Goal: Task Accomplishment & Management: Manage account settings

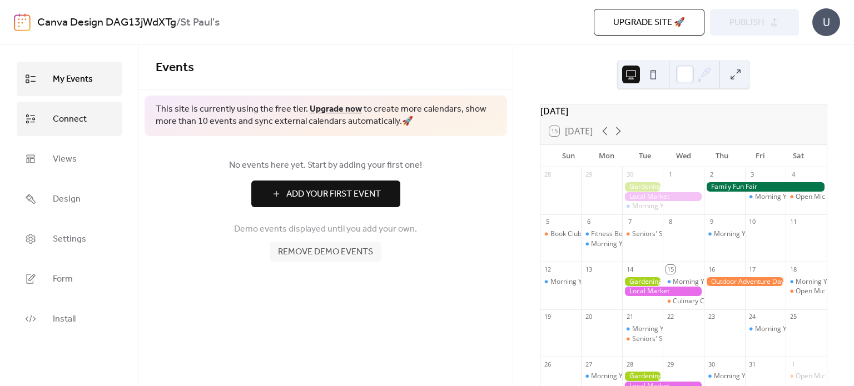
click at [68, 131] on link "Connect" at bounding box center [69, 119] width 105 height 34
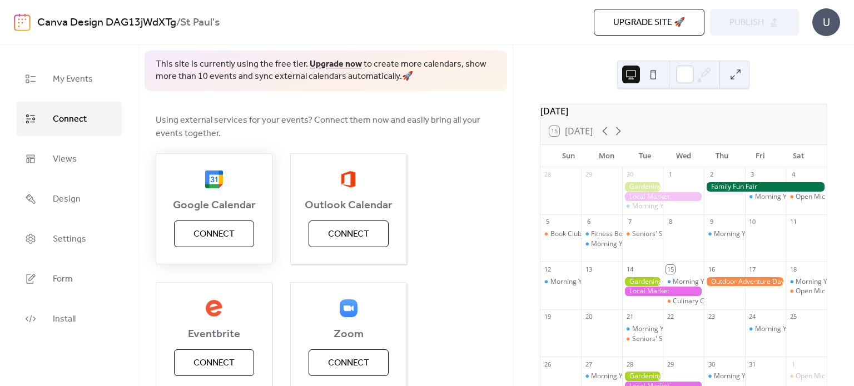
scroll to position [39, 0]
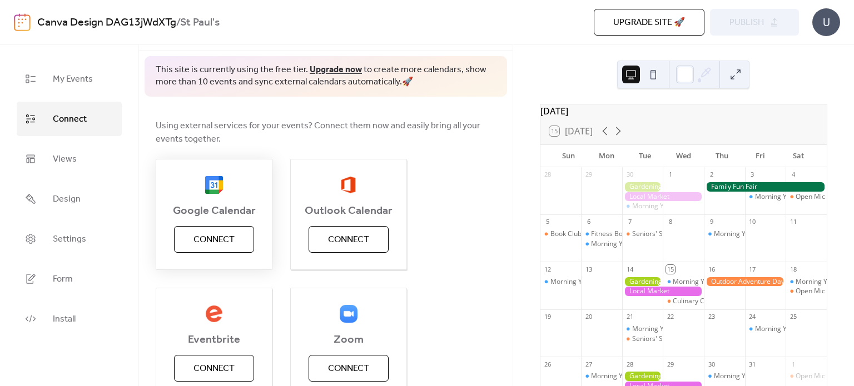
click at [217, 241] on span "Connect" at bounding box center [213, 239] width 41 height 13
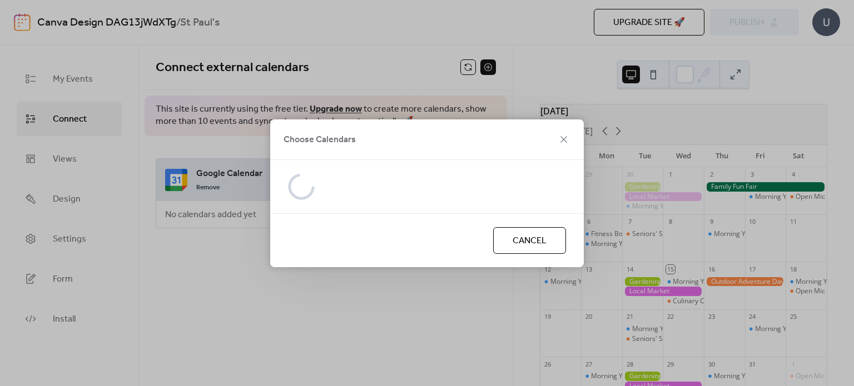
scroll to position [0, 0]
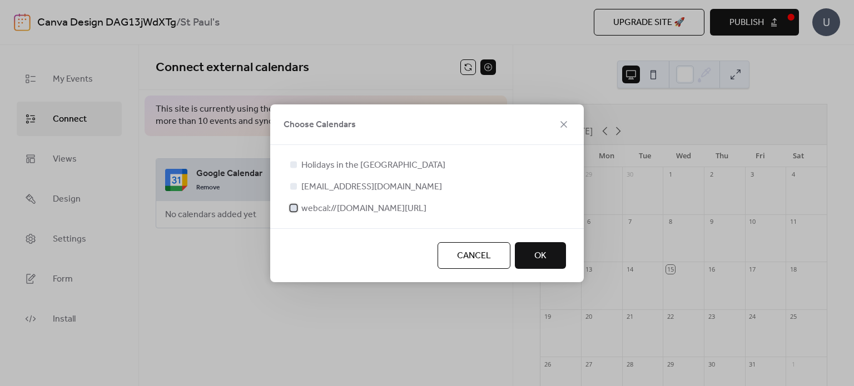
click at [295, 205] on div at bounding box center [293, 208] width 7 height 7
click at [539, 258] on span "OK" at bounding box center [540, 256] width 12 height 13
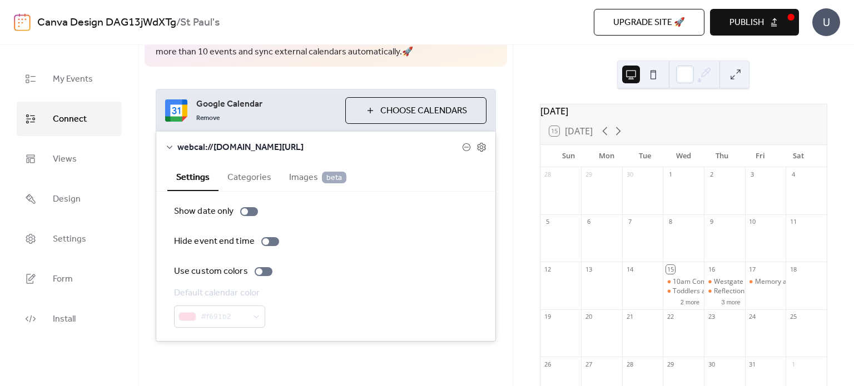
scroll to position [82, 0]
click at [759, 21] on span "Publish" at bounding box center [746, 22] width 34 height 13
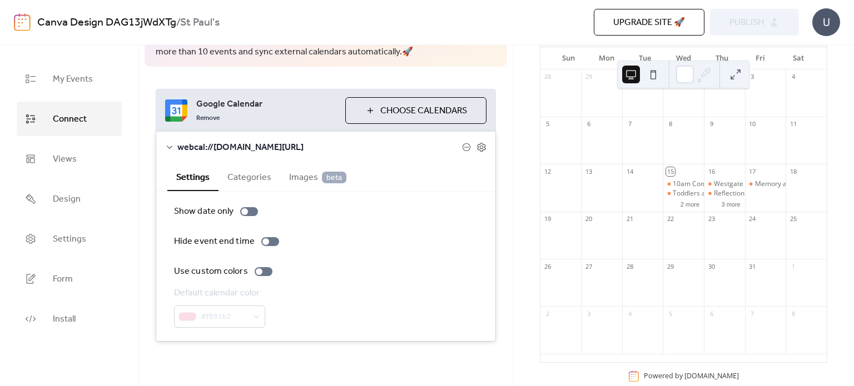
scroll to position [98, 0]
click at [795, 202] on div at bounding box center [805, 194] width 41 height 28
click at [70, 323] on span "Install" at bounding box center [64, 320] width 23 height 18
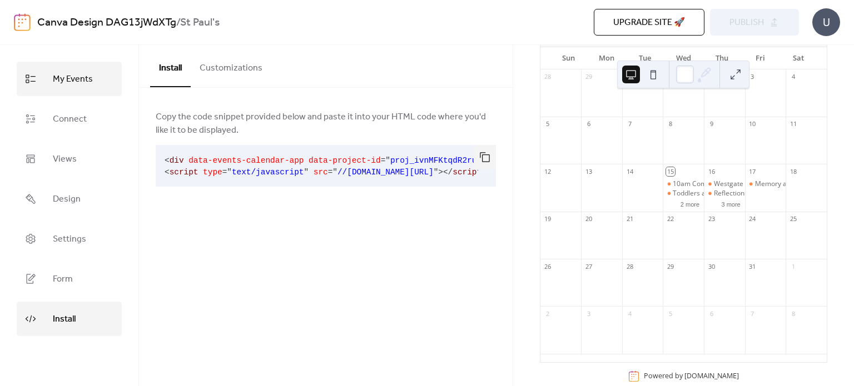
click at [67, 76] on span "My Events" at bounding box center [73, 80] width 40 height 18
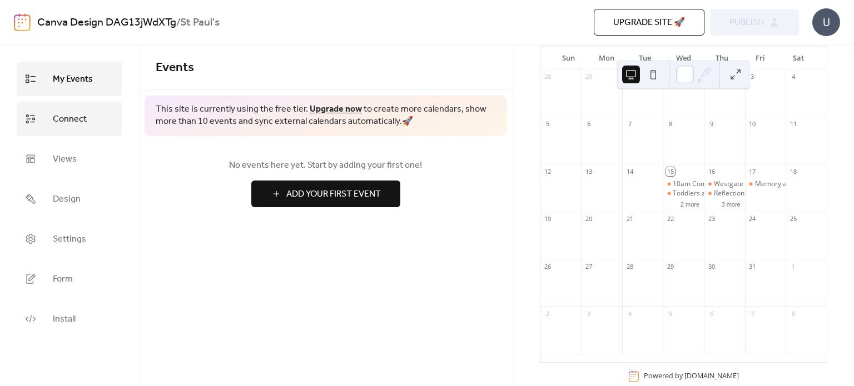
click at [69, 112] on span "Connect" at bounding box center [70, 120] width 34 height 18
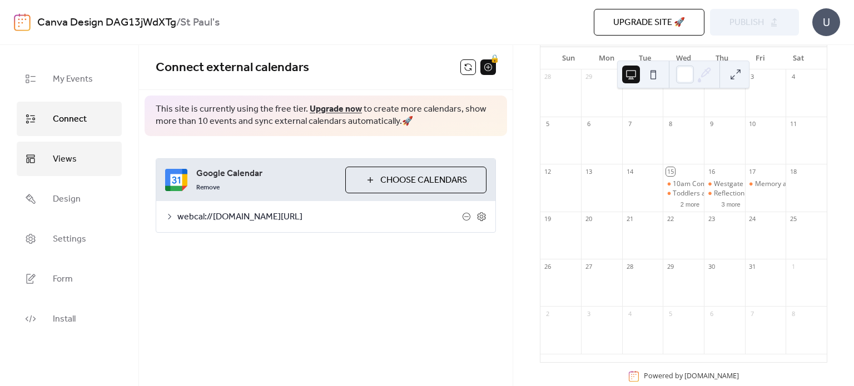
click at [72, 151] on span "Views" at bounding box center [65, 160] width 24 height 18
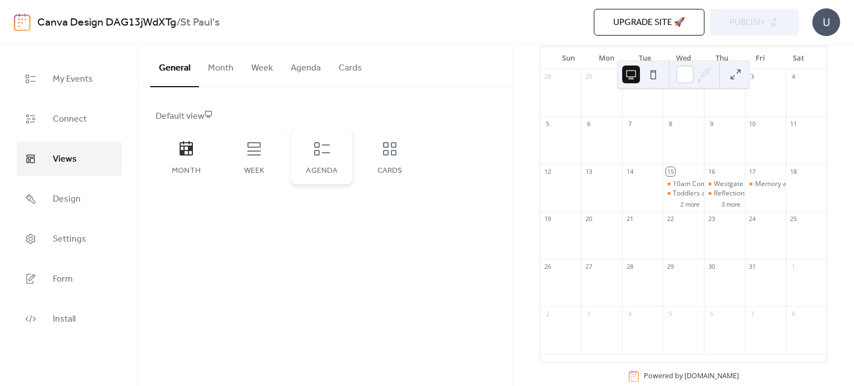
click at [311, 165] on div "Agenda" at bounding box center [321, 157] width 61 height 56
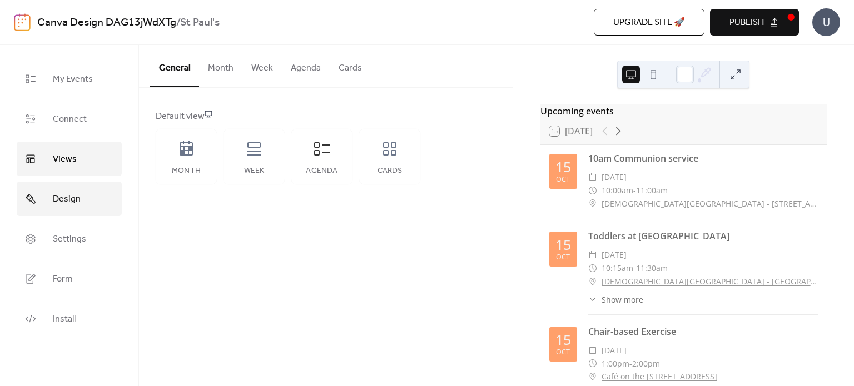
click at [83, 198] on link "Design" at bounding box center [69, 199] width 105 height 34
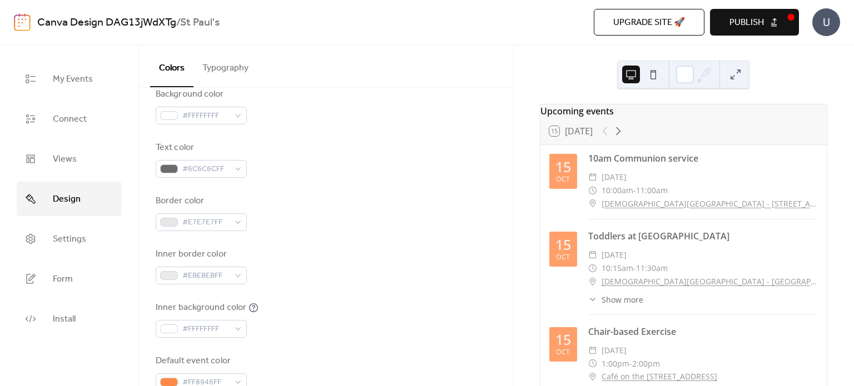
scroll to position [86, 0]
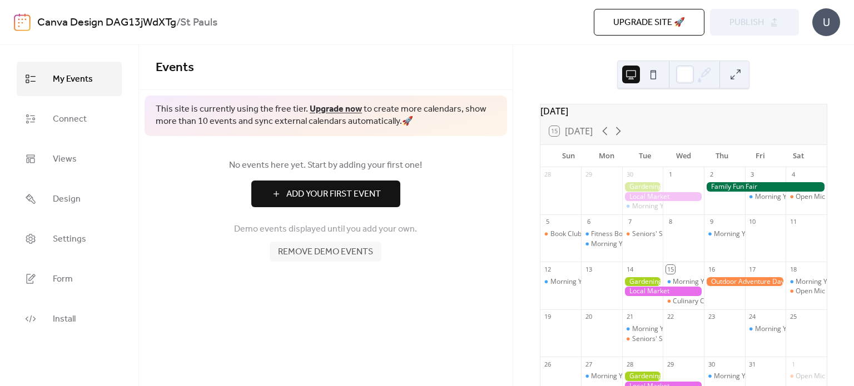
click at [338, 252] on span "Remove demo events" at bounding box center [325, 252] width 95 height 13
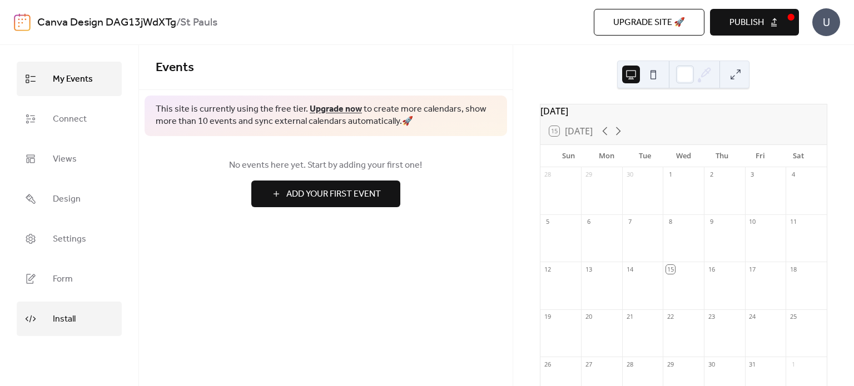
click at [68, 309] on link "Install" at bounding box center [69, 319] width 105 height 34
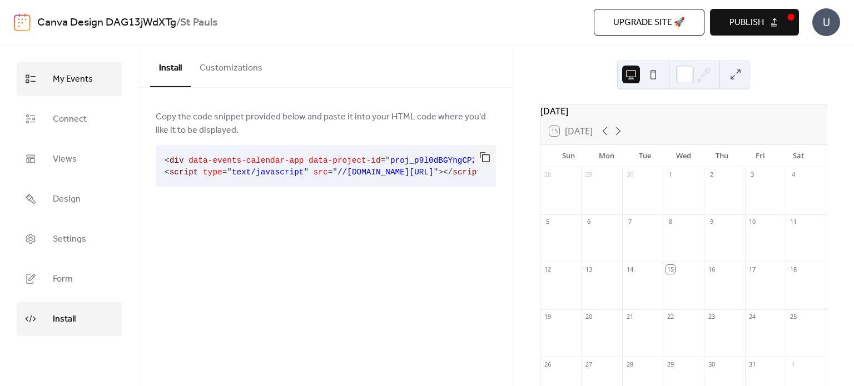
click at [77, 80] on span "My Events" at bounding box center [73, 80] width 40 height 18
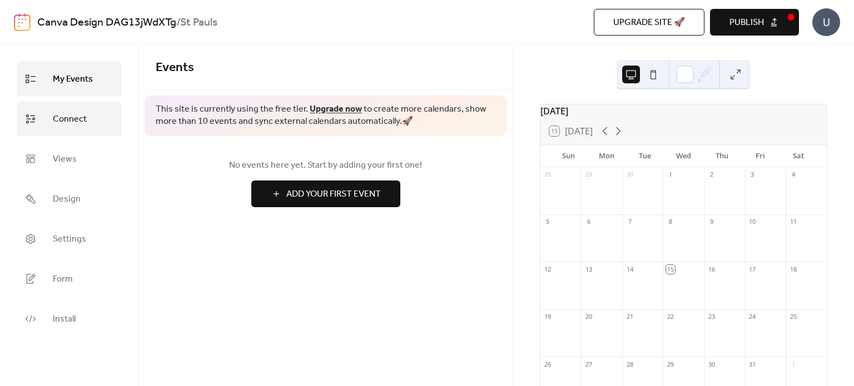
click at [76, 120] on span "Connect" at bounding box center [70, 120] width 34 height 18
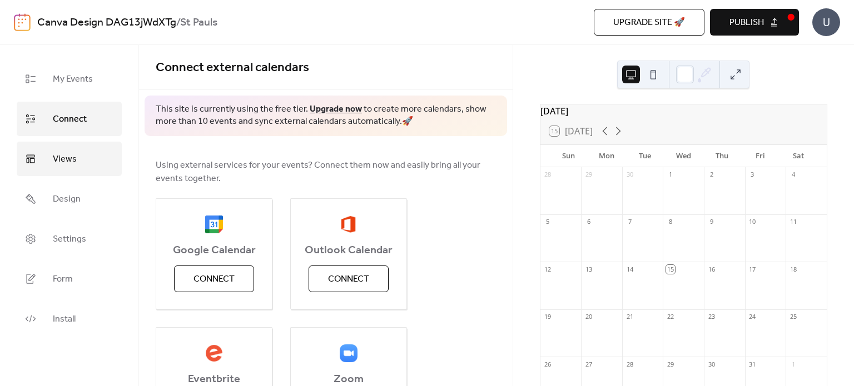
click at [74, 158] on span "Views" at bounding box center [65, 160] width 24 height 18
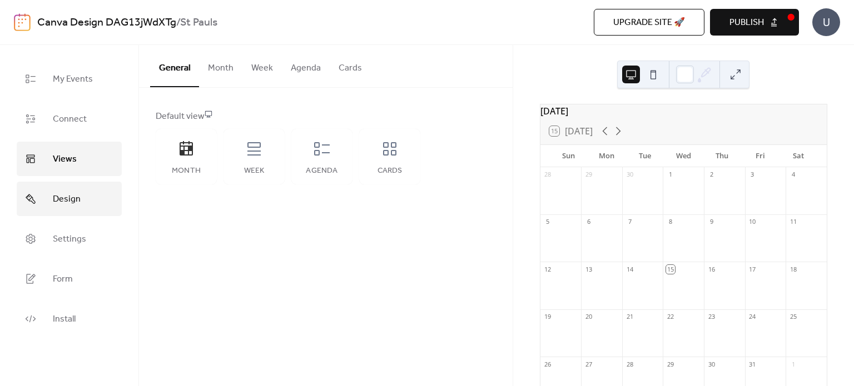
click at [74, 201] on span "Design" at bounding box center [67, 200] width 28 height 18
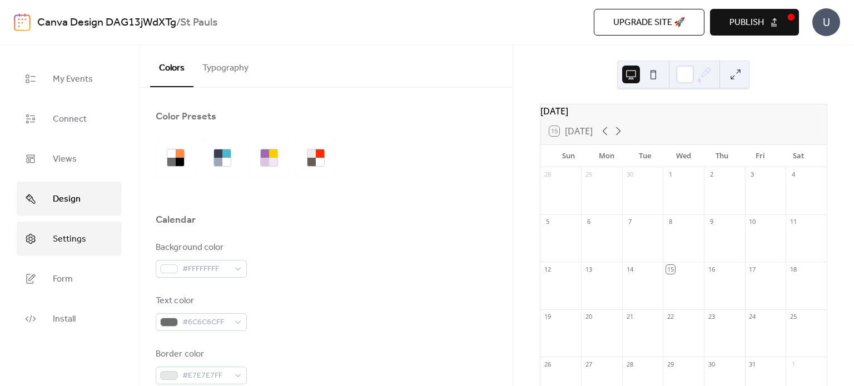
click at [79, 235] on span "Settings" at bounding box center [69, 240] width 33 height 18
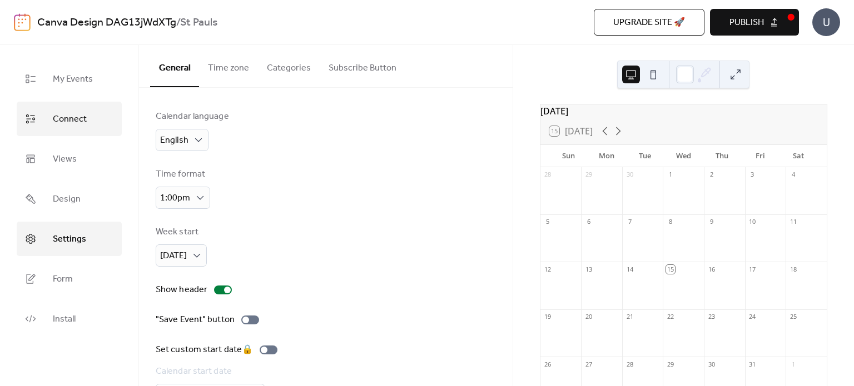
click at [69, 117] on span "Connect" at bounding box center [70, 120] width 34 height 18
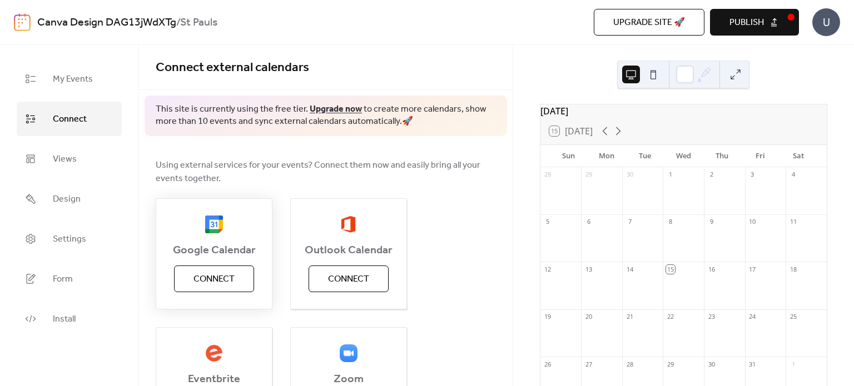
click at [221, 244] on span "Google Calendar" at bounding box center [214, 250] width 116 height 13
click at [221, 284] on span "Connect" at bounding box center [213, 279] width 41 height 13
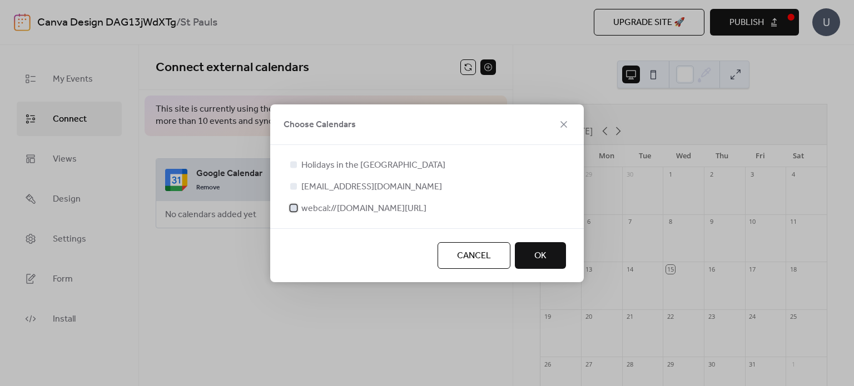
click at [292, 207] on div at bounding box center [293, 208] width 7 height 7
click at [535, 263] on span "OK" at bounding box center [540, 256] width 12 height 13
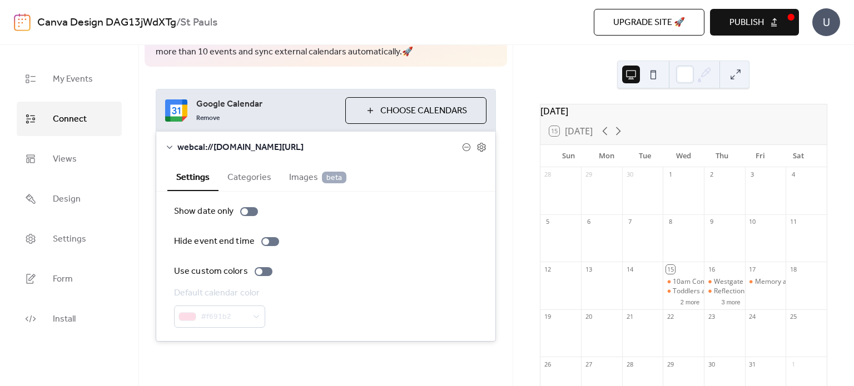
scroll to position [78, 0]
click at [477, 143] on icon at bounding box center [481, 147] width 10 height 10
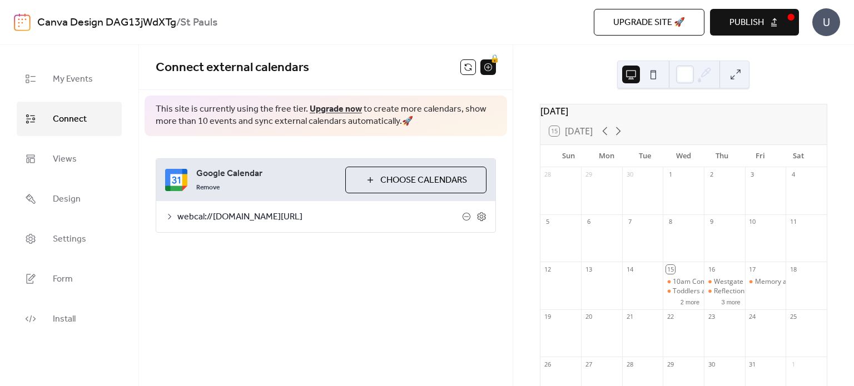
click at [654, 77] on button at bounding box center [653, 75] width 18 height 18
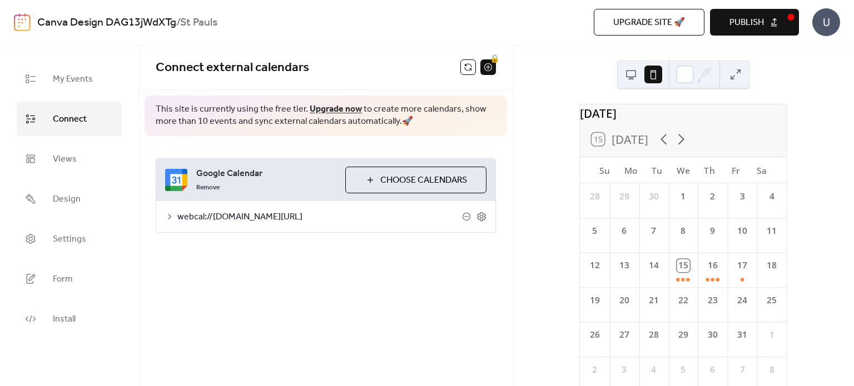
click at [634, 78] on button at bounding box center [631, 75] width 18 height 18
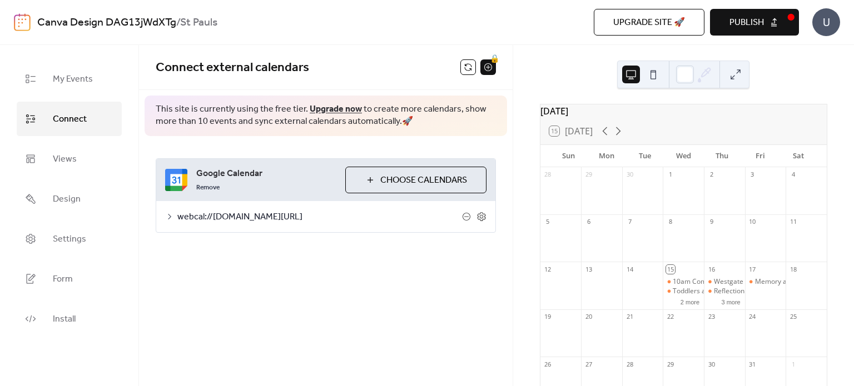
click at [634, 76] on button at bounding box center [631, 75] width 18 height 18
click at [480, 222] on icon at bounding box center [481, 217] width 10 height 10
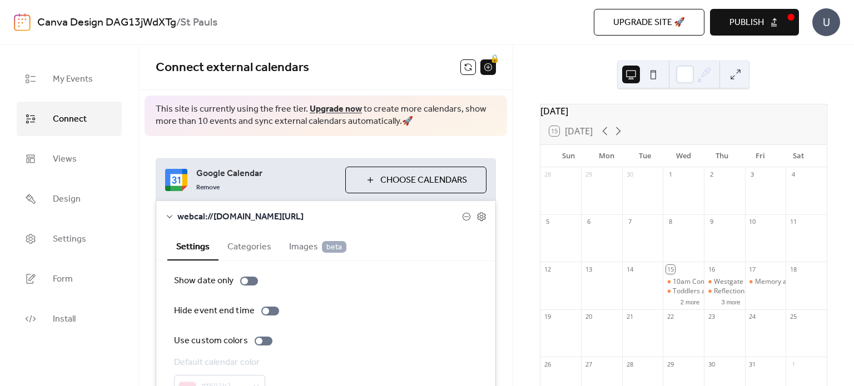
scroll to position [82, 0]
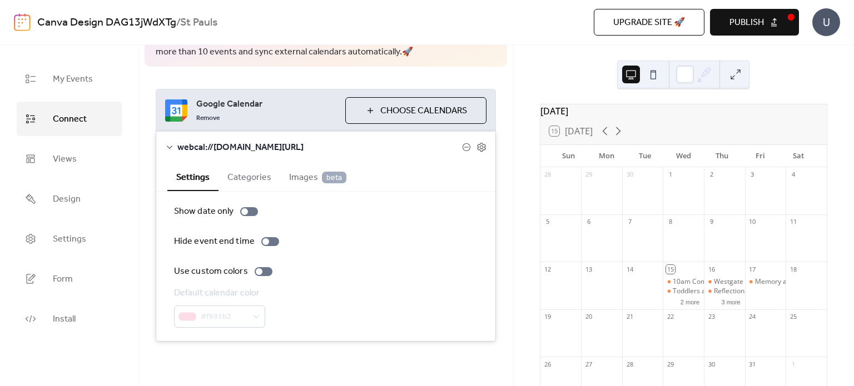
click at [252, 180] on button "Categories" at bounding box center [249, 176] width 62 height 27
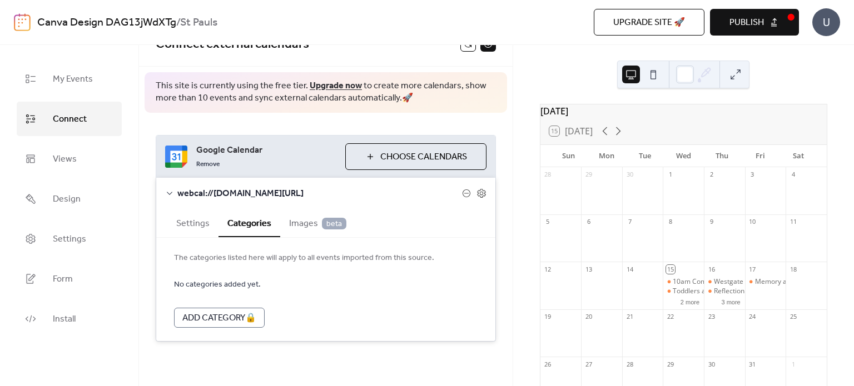
scroll to position [36, 0]
click at [302, 225] on span "Images beta" at bounding box center [317, 223] width 57 height 13
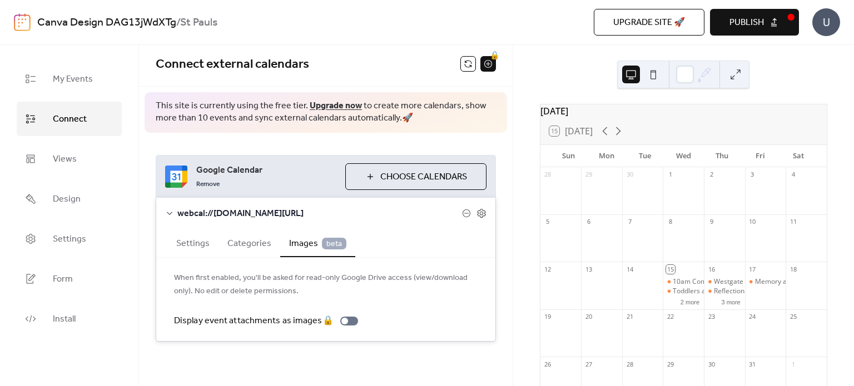
scroll to position [16, 0]
click at [192, 243] on button "Settings" at bounding box center [192, 242] width 51 height 27
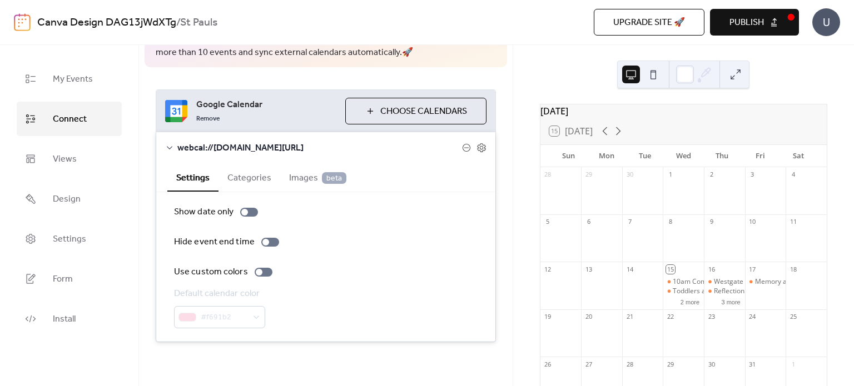
scroll to position [82, 0]
click at [578, 136] on div "15 [DATE]" at bounding box center [570, 131] width 43 height 10
click at [633, 74] on button at bounding box center [631, 75] width 18 height 18
click at [56, 194] on span "Design" at bounding box center [67, 200] width 28 height 18
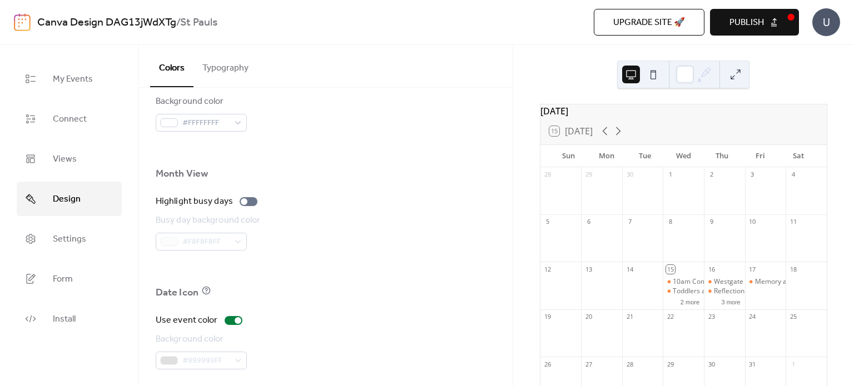
scroll to position [778, 0]
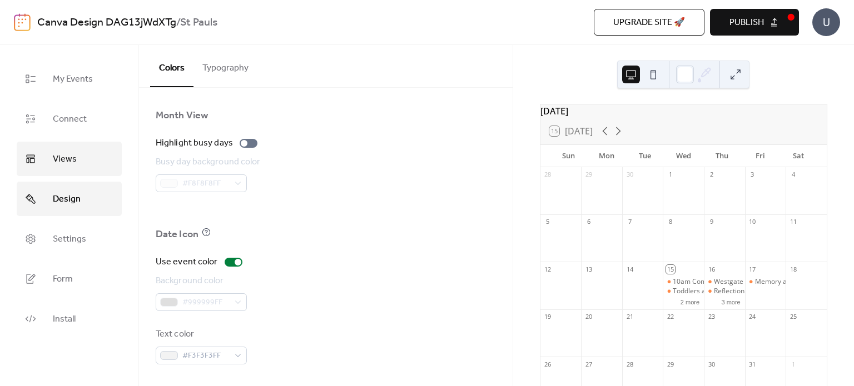
click at [67, 157] on span "Views" at bounding box center [65, 160] width 24 height 18
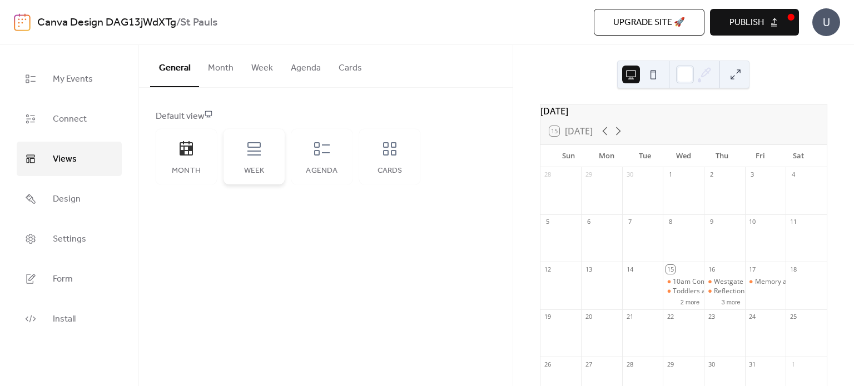
click at [263, 161] on div "Week" at bounding box center [253, 157] width 61 height 56
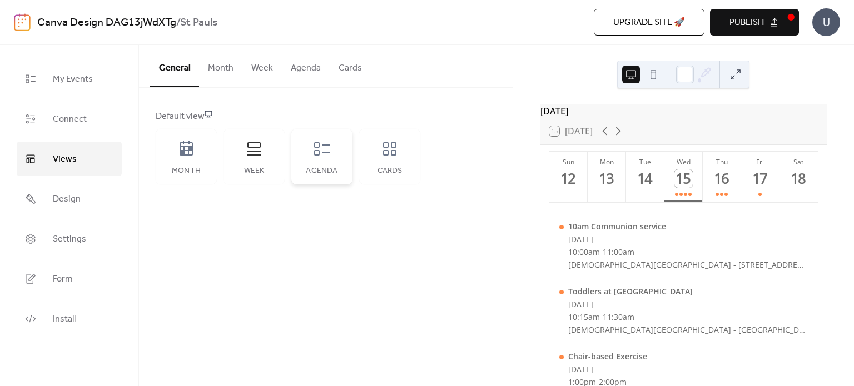
click at [317, 173] on div "Agenda" at bounding box center [321, 171] width 39 height 9
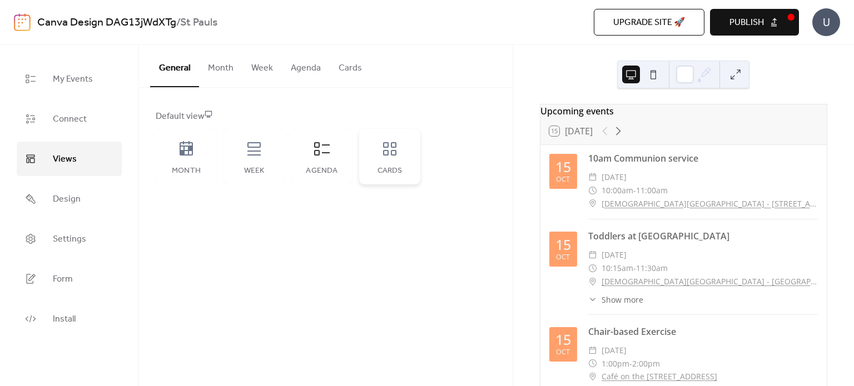
click at [377, 174] on div "Cards" at bounding box center [389, 171] width 39 height 9
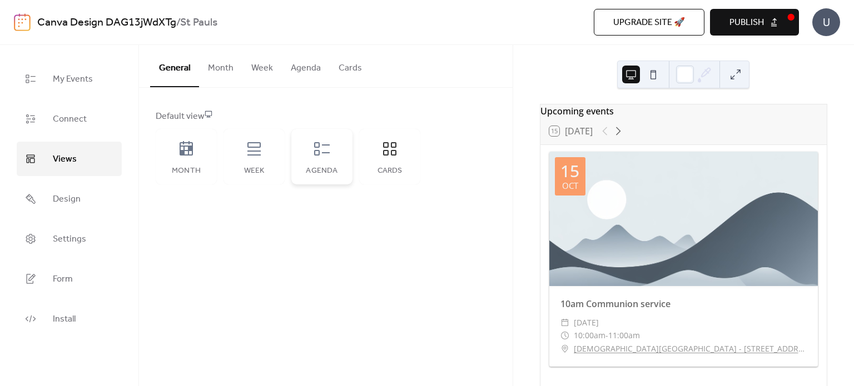
click at [331, 172] on div "Agenda" at bounding box center [321, 171] width 39 height 9
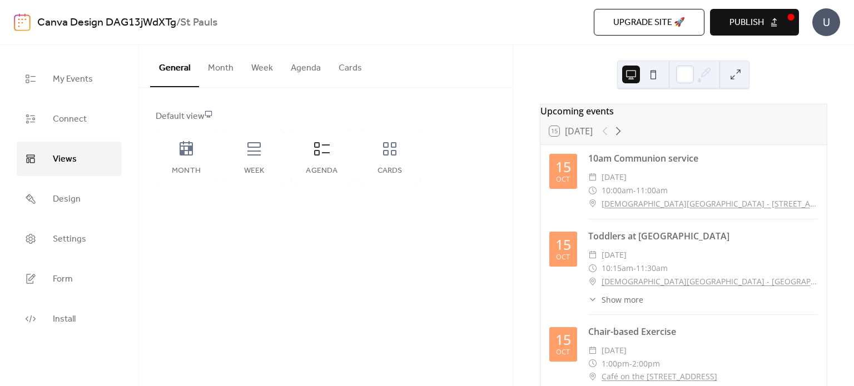
click at [771, 24] on button "Publish" at bounding box center [754, 22] width 89 height 27
